Goal: Task Accomplishment & Management: Use online tool/utility

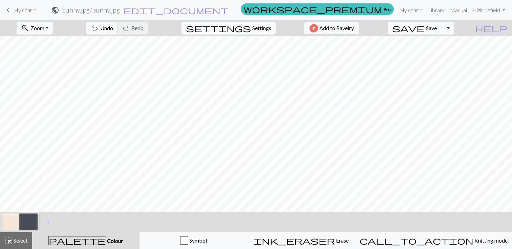
click at [245, 26] on span "settings" at bounding box center [218, 27] width 65 height 9
select select "fingering"
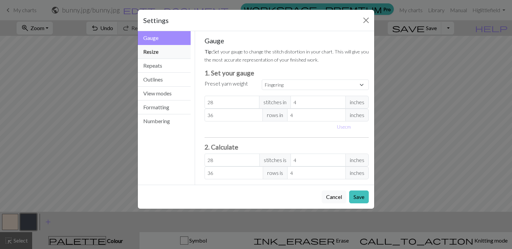
click at [169, 51] on button "Resize" at bounding box center [164, 52] width 53 height 14
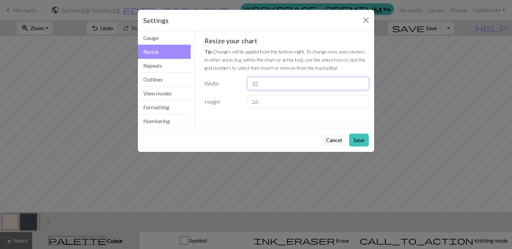
drag, startPoint x: 269, startPoint y: 88, endPoint x: 231, endPoint y: 87, distance: 38.9
click at [231, 87] on div "Width 32" at bounding box center [286, 83] width 173 height 13
type input "40"
click at [276, 106] on input "26" at bounding box center [307, 101] width 121 height 13
type input "20"
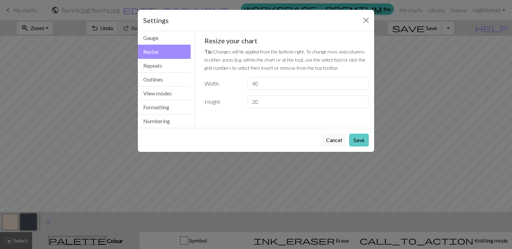
click at [364, 142] on button "Save" at bounding box center [359, 140] width 20 height 13
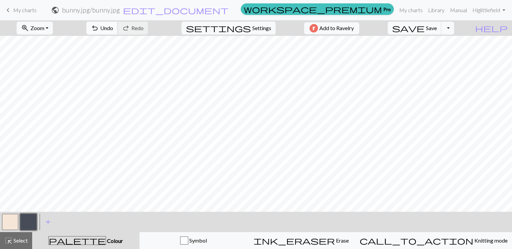
click at [113, 27] on span "Undo" at bounding box center [106, 28] width 13 height 6
click at [136, 27] on div "undo Undo Undo redo Redo Redo" at bounding box center [117, 28] width 72 height 16
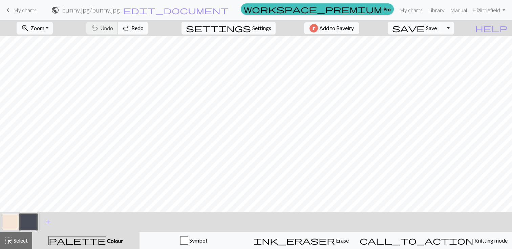
click at [136, 27] on div "undo Undo Undo redo Redo Redo" at bounding box center [117, 28] width 72 height 16
click at [27, 6] on link "keyboard_arrow_left My charts" at bounding box center [20, 10] width 33 height 12
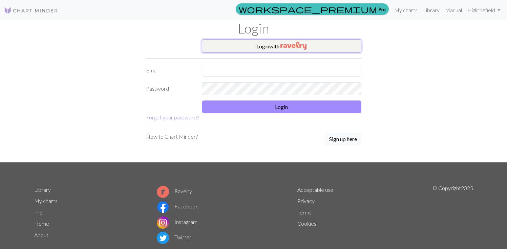
click at [266, 51] on button "Login with" at bounding box center [281, 46] width 159 height 14
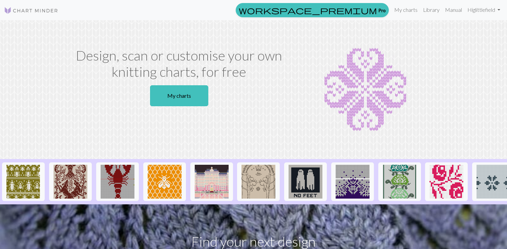
click at [182, 97] on link "My charts" at bounding box center [179, 95] width 58 height 21
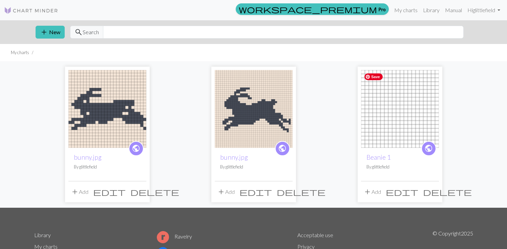
click at [390, 113] on img at bounding box center [400, 109] width 78 height 78
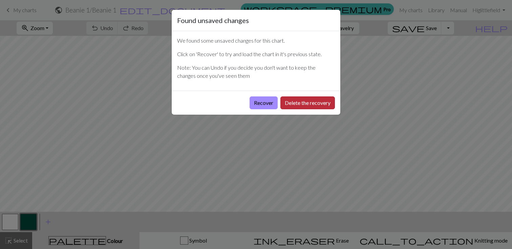
click at [301, 106] on button "Delete the recovery" at bounding box center [307, 102] width 55 height 13
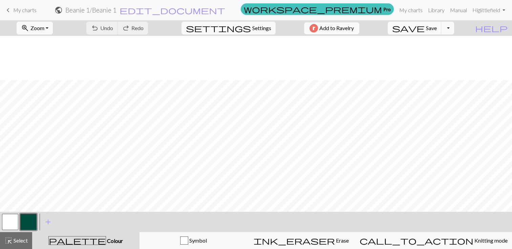
scroll to position [63, 0]
click at [252, 27] on span "Settings" at bounding box center [261, 28] width 19 height 8
select select "aran"
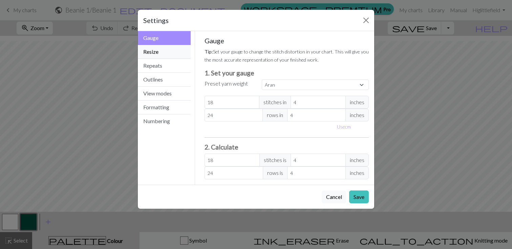
click at [158, 53] on button "Resize" at bounding box center [164, 52] width 53 height 14
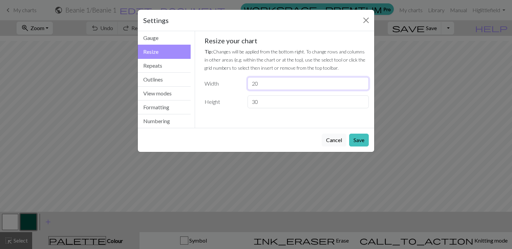
drag, startPoint x: 282, startPoint y: 85, endPoint x: 237, endPoint y: 82, distance: 44.5
click at [237, 82] on div "Width 20" at bounding box center [286, 83] width 173 height 13
click at [365, 139] on button "Save" at bounding box center [359, 140] width 20 height 13
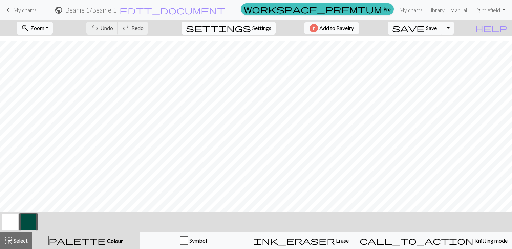
click at [252, 29] on span "Settings" at bounding box center [261, 28] width 19 height 8
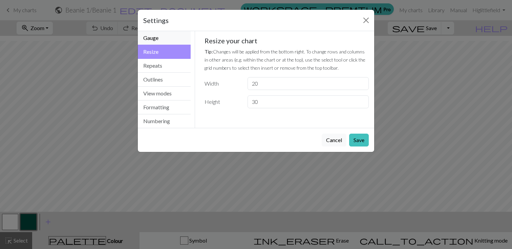
click at [159, 38] on button "Gauge" at bounding box center [164, 38] width 53 height 14
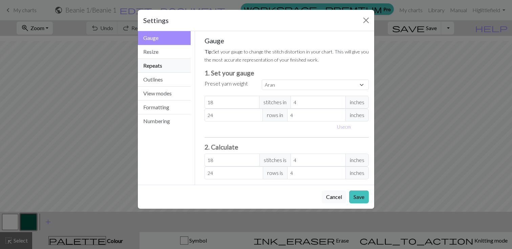
click at [153, 62] on button "Repeats" at bounding box center [164, 66] width 53 height 14
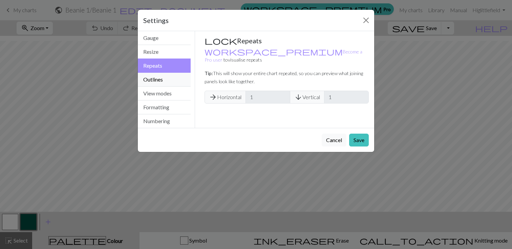
click at [157, 82] on button "Outlines" at bounding box center [164, 80] width 53 height 14
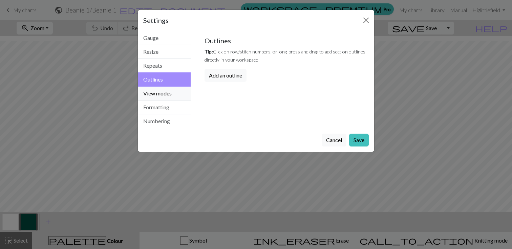
click at [169, 92] on button "View modes" at bounding box center [164, 94] width 53 height 14
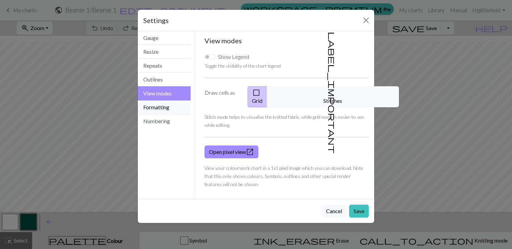
click at [163, 106] on button "Formatting" at bounding box center [164, 108] width 53 height 14
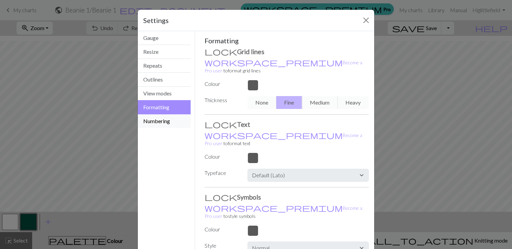
click at [163, 128] on button "Numbering" at bounding box center [164, 121] width 53 height 14
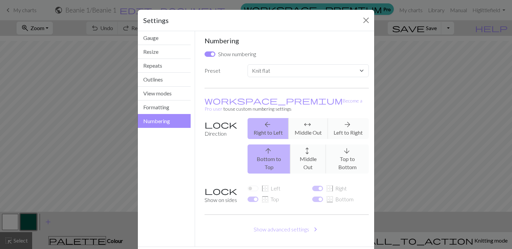
scroll to position [11, 0]
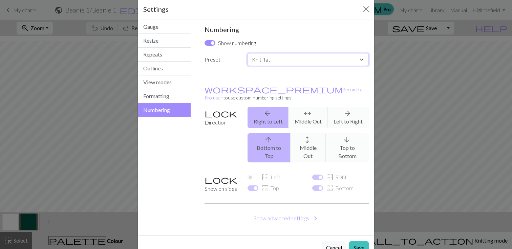
click at [259, 65] on select "Custom Knit flat Knit in the round Lace knitting Cross stitch" at bounding box center [307, 59] width 121 height 13
select select "round"
click at [247, 53] on select "Custom Knit flat Knit in the round Lace knitting Cross stitch" at bounding box center [307, 59] width 121 height 13
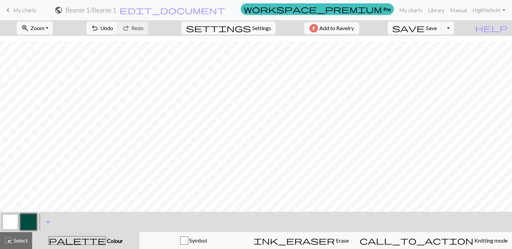
scroll to position [10, 0]
click at [252, 27] on span "Settings" at bounding box center [261, 28] width 19 height 8
select select "flat"
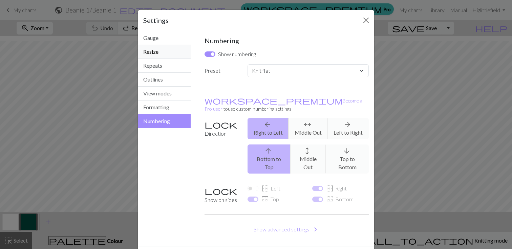
click at [151, 50] on button "Resize" at bounding box center [164, 52] width 53 height 14
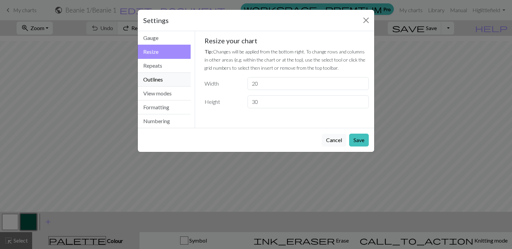
click at [161, 77] on button "Outlines" at bounding box center [164, 80] width 53 height 14
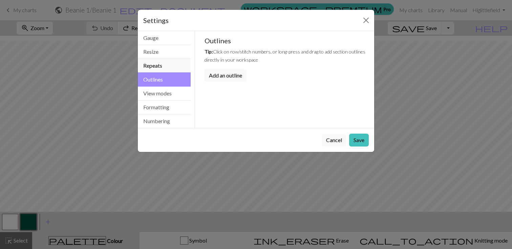
click at [156, 67] on button "Repeats" at bounding box center [164, 66] width 53 height 14
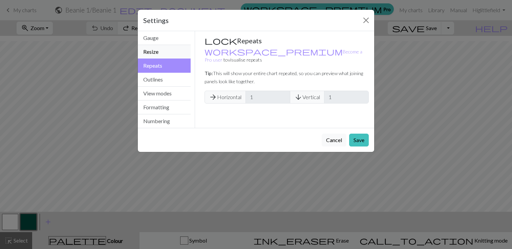
click at [158, 50] on button "Resize" at bounding box center [164, 52] width 53 height 14
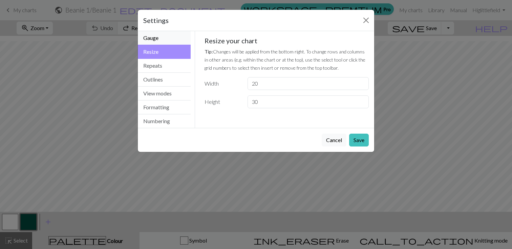
click at [164, 35] on button "Gauge" at bounding box center [164, 38] width 53 height 14
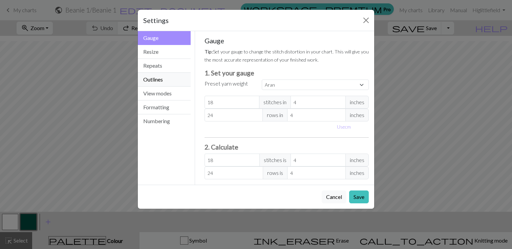
click at [160, 78] on button "Outlines" at bounding box center [164, 80] width 53 height 14
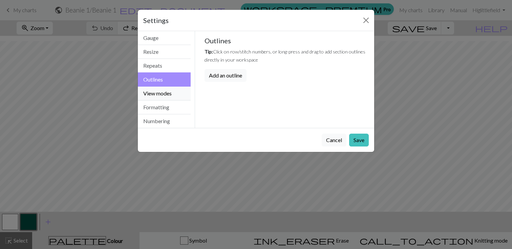
click at [162, 94] on button "View modes" at bounding box center [164, 94] width 53 height 14
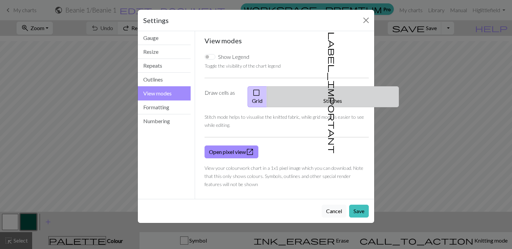
click at [335, 91] on button "label_important Stitches" at bounding box center [333, 96] width 132 height 21
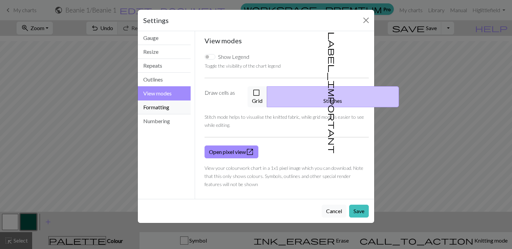
click at [163, 105] on button "Formatting" at bounding box center [164, 108] width 53 height 14
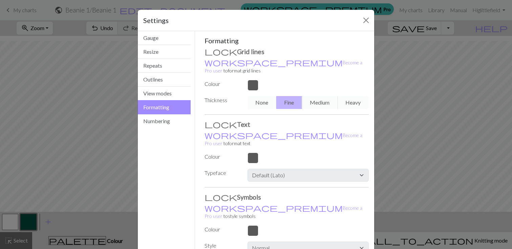
click at [262, 96] on div "None Fine Medium Heavy" at bounding box center [307, 102] width 129 height 13
click at [156, 123] on button "Numbering" at bounding box center [164, 121] width 53 height 14
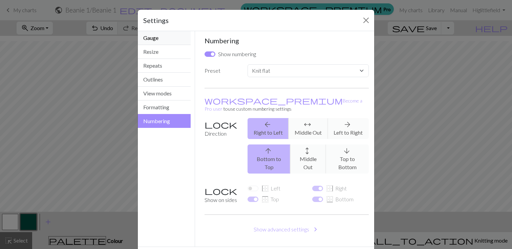
click at [164, 37] on button "Gauge" at bounding box center [164, 38] width 53 height 14
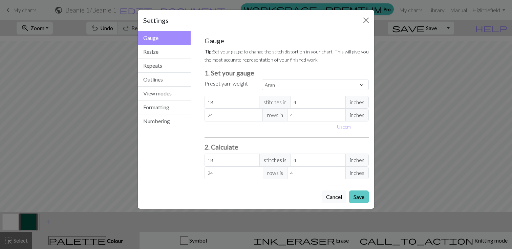
click at [364, 195] on button "Save" at bounding box center [359, 197] width 20 height 13
